Goal: Information Seeking & Learning: Learn about a topic

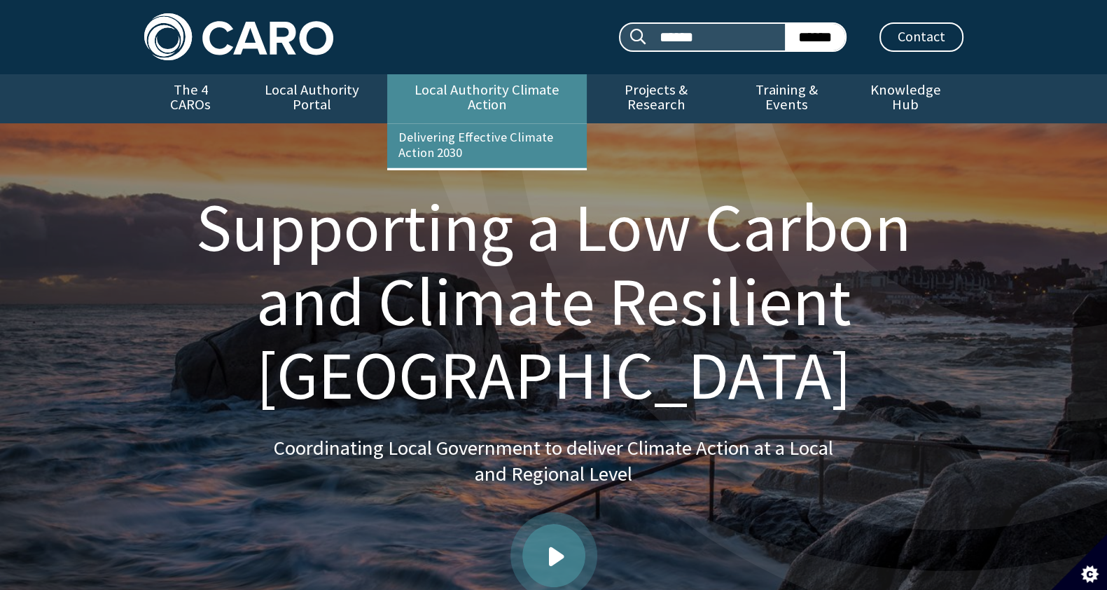
click at [436, 99] on link "Local Authority Climate Action" at bounding box center [487, 98] width 200 height 49
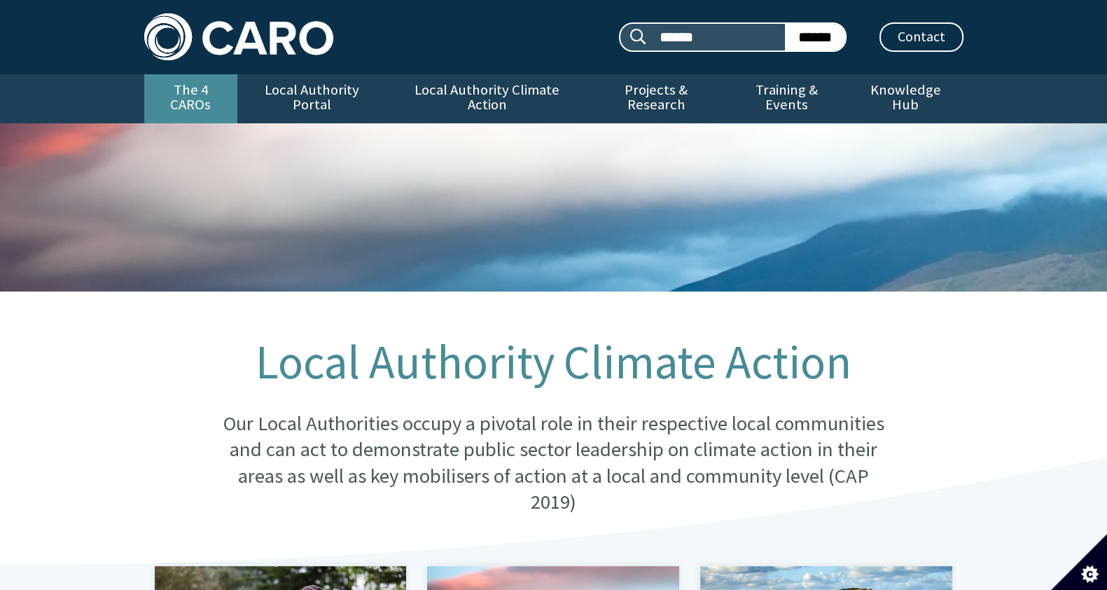
click at [188, 95] on link "The 4 CAROs" at bounding box center [190, 98] width 93 height 49
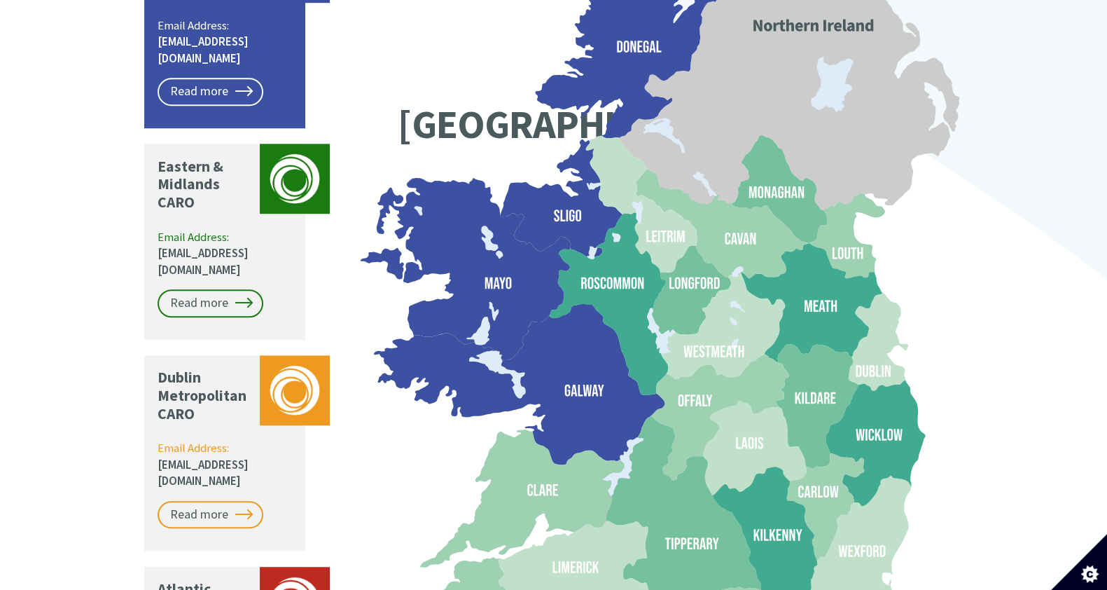
scroll to position [1018, 0]
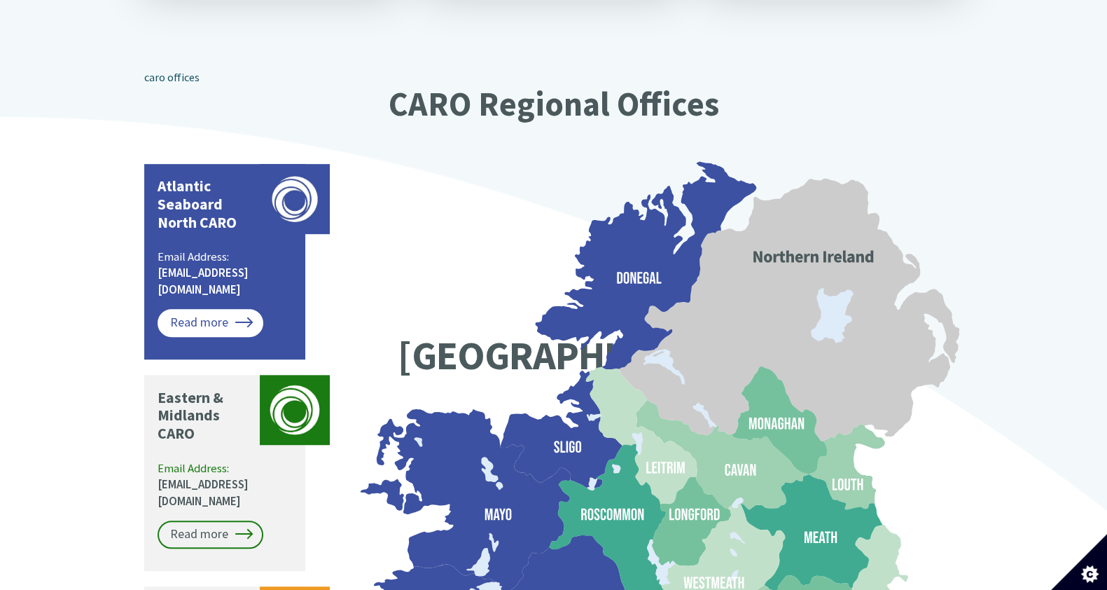
click at [187, 309] on link "Read more" at bounding box center [211, 323] width 106 height 28
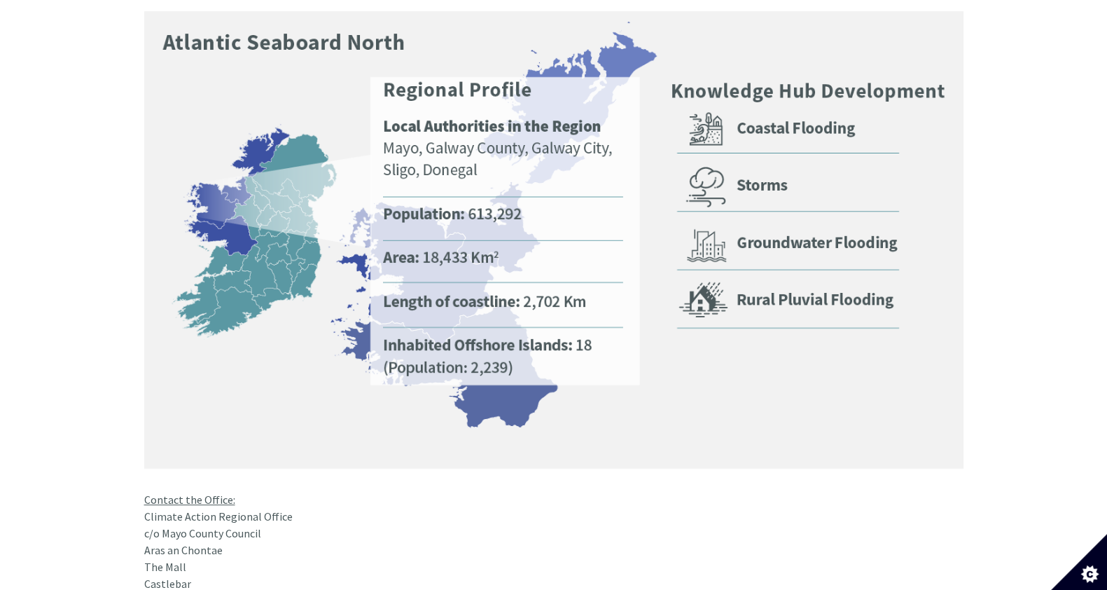
scroll to position [910, 0]
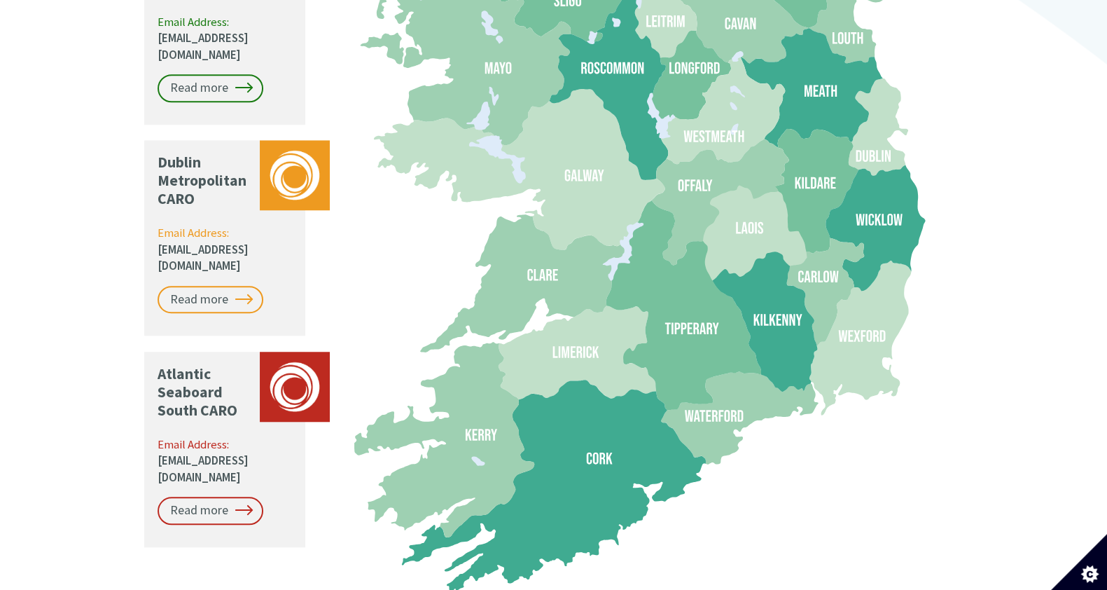
scroll to position [1464, 0]
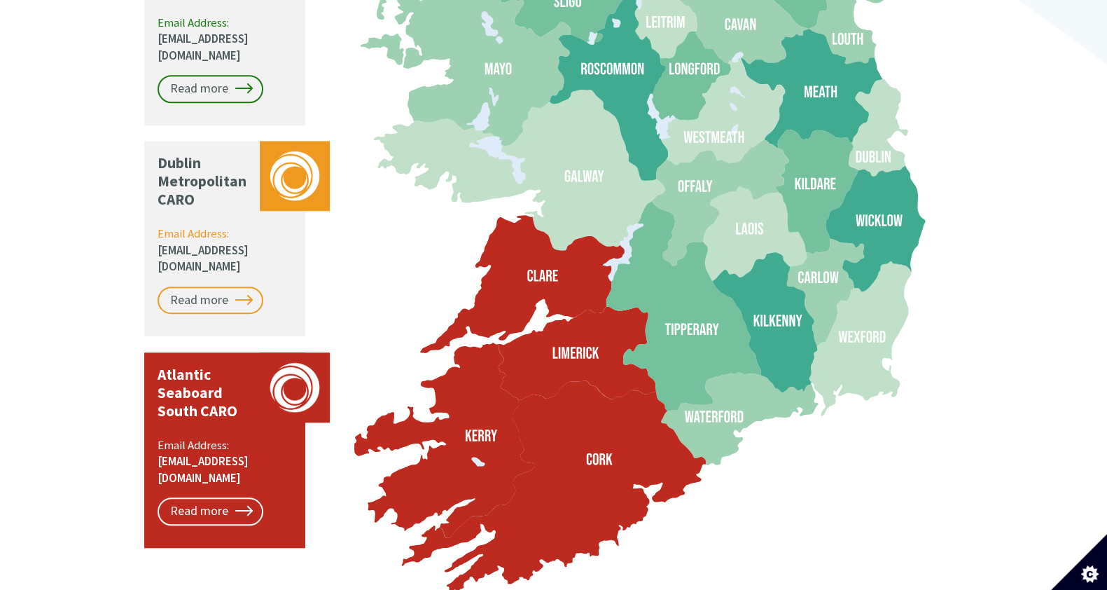
click at [595, 401] on icon at bounding box center [553, 486] width 304 height 211
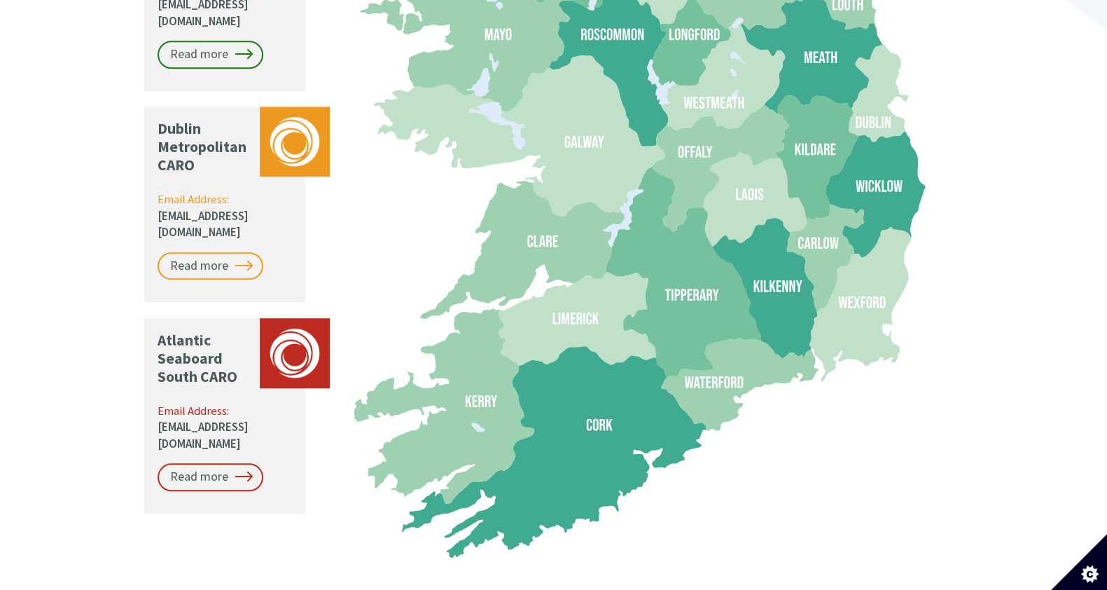
scroll to position [1497, 0]
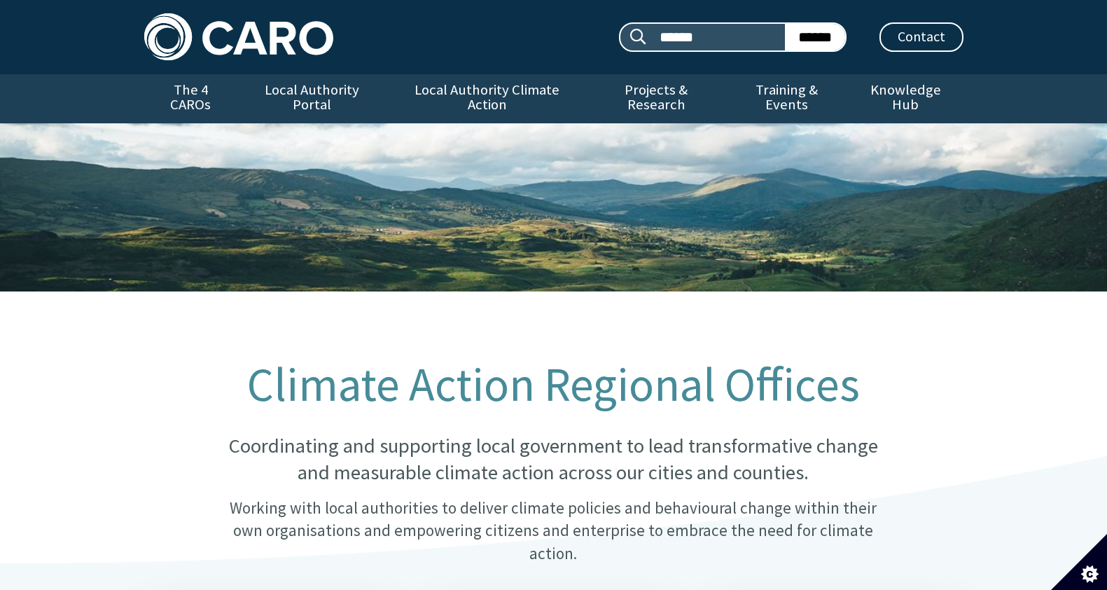
scroll to position [1506, 0]
